Goal: Task Accomplishment & Management: Complete application form

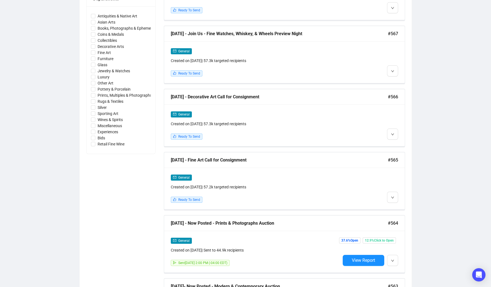
scroll to position [281, 0]
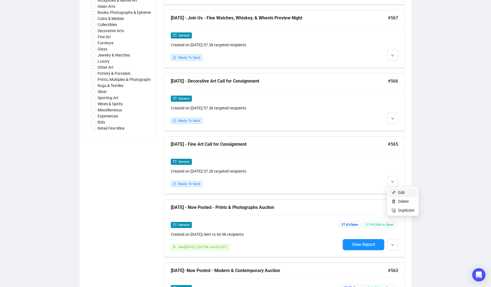
click at [403, 192] on span "Edit" at bounding box center [401, 193] width 7 height 4
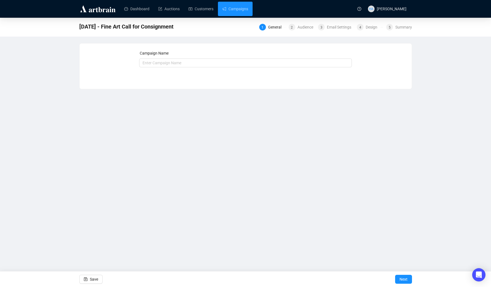
type input "[DATE] - Fine Art Call for Consignment"
click at [408, 280] on button "Next" at bounding box center [403, 279] width 17 height 9
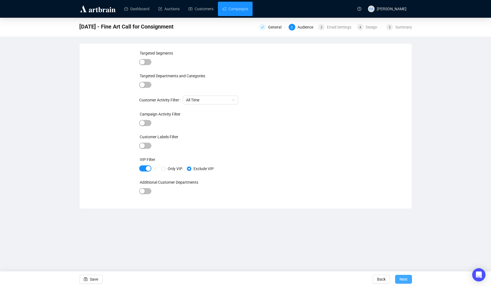
click at [404, 280] on span "Next" at bounding box center [404, 280] width 8 height 16
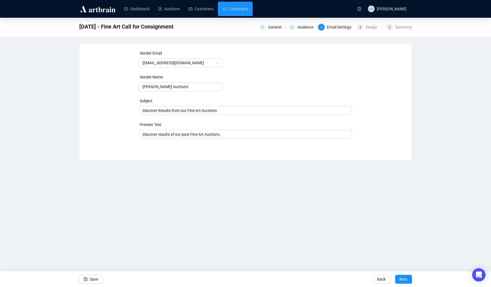
click at [404, 280] on span "Next" at bounding box center [404, 280] width 8 height 16
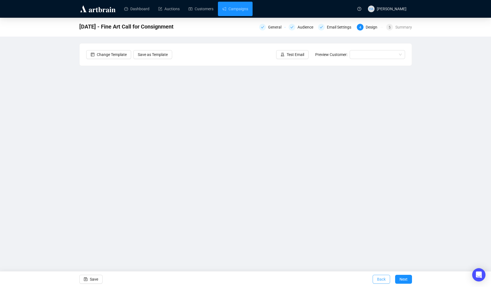
click at [381, 279] on span "Back" at bounding box center [381, 280] width 9 height 16
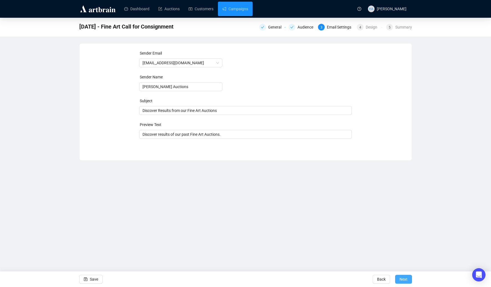
click at [406, 280] on span "Next" at bounding box center [404, 280] width 8 height 16
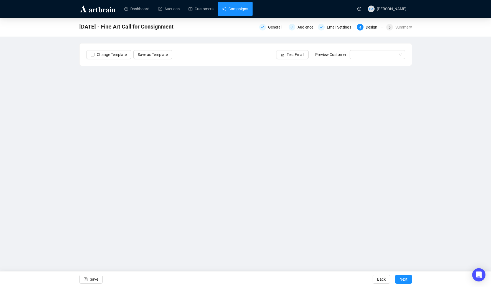
click at [237, 10] on link "Campaigns" at bounding box center [235, 9] width 26 height 14
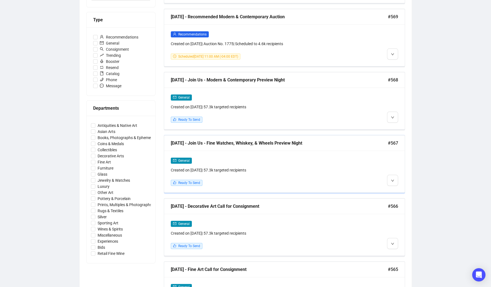
scroll to position [177, 0]
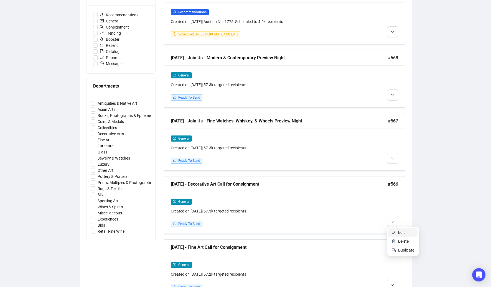
click at [397, 233] on li "Edit" at bounding box center [402, 232] width 29 height 9
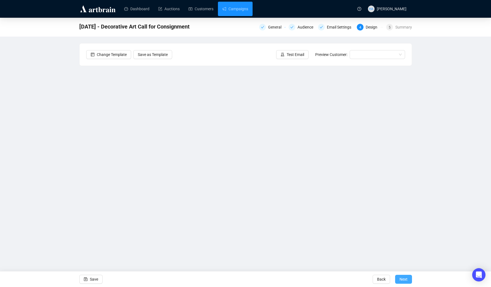
click at [404, 277] on span "Next" at bounding box center [404, 280] width 8 height 16
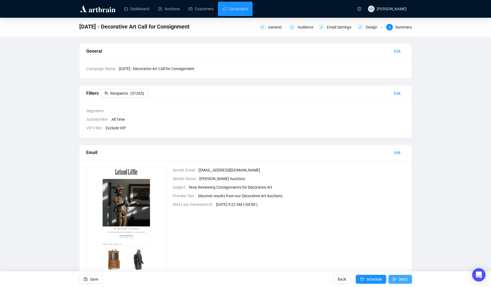
click at [404, 278] on span "Send" at bounding box center [403, 280] width 9 height 16
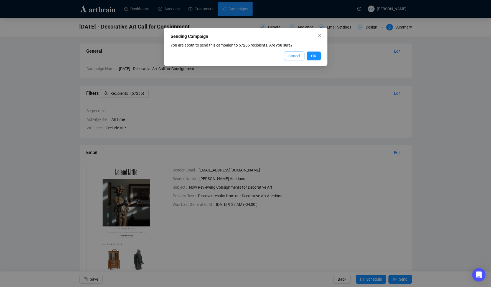
click at [295, 52] on button "Cancel" at bounding box center [294, 56] width 21 height 9
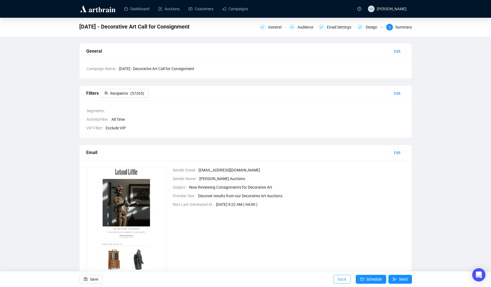
click at [338, 279] on span "Back" at bounding box center [342, 280] width 9 height 16
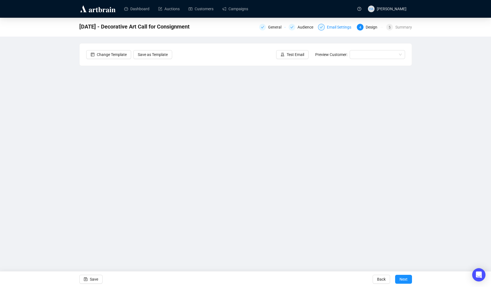
click at [331, 28] on div "Email Settings" at bounding box center [341, 27] width 28 height 7
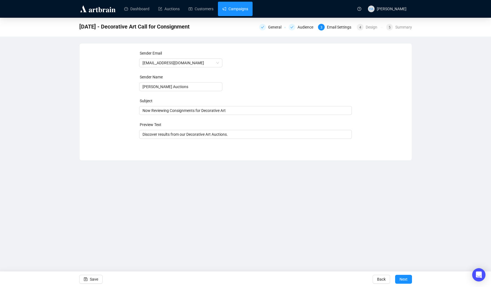
click at [234, 11] on link "Campaigns" at bounding box center [235, 9] width 26 height 14
